Goal: Task Accomplishment & Management: Use online tool/utility

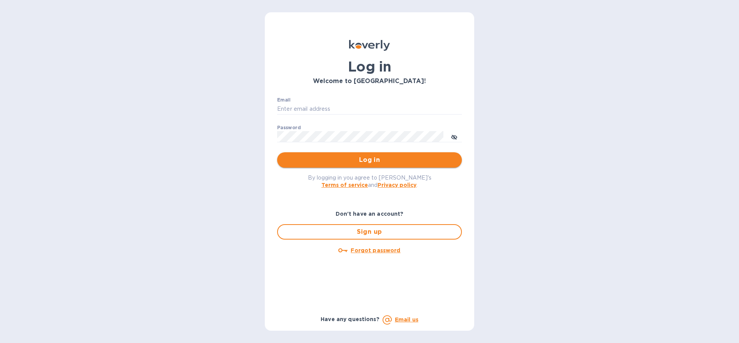
type input "[EMAIL_ADDRESS][DOMAIN_NAME]"
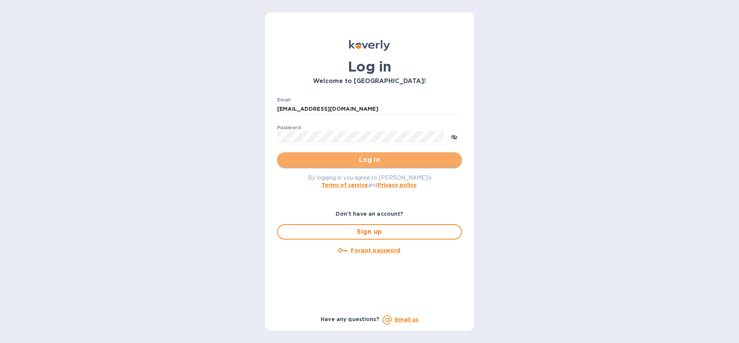
click at [358, 161] on span "Log in" at bounding box center [369, 160] width 172 height 9
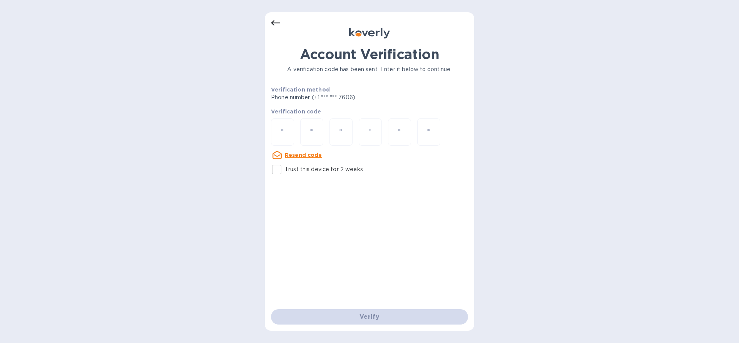
click at [280, 129] on input "number" at bounding box center [283, 132] width 10 height 14
paste input "4"
type input "4"
type input "2"
type input "7"
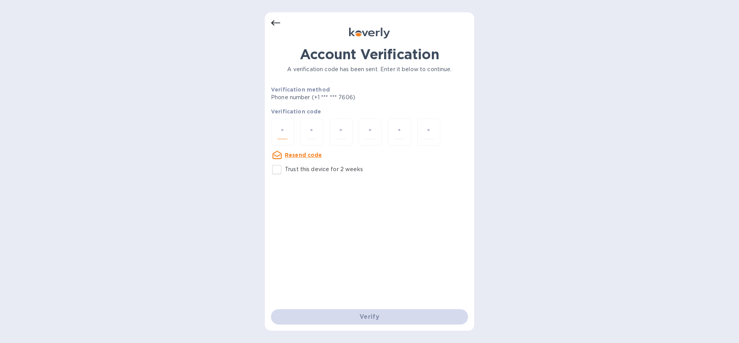
type input "1"
type input "8"
type input "5"
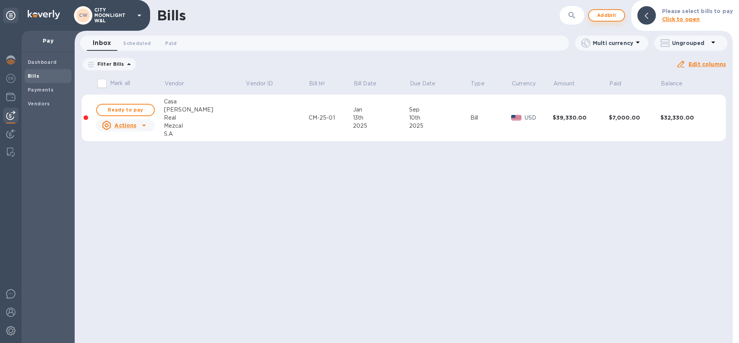
click at [606, 17] on span "Add bill" at bounding box center [606, 15] width 23 height 9
